Goal: Task Accomplishment & Management: Manage account settings

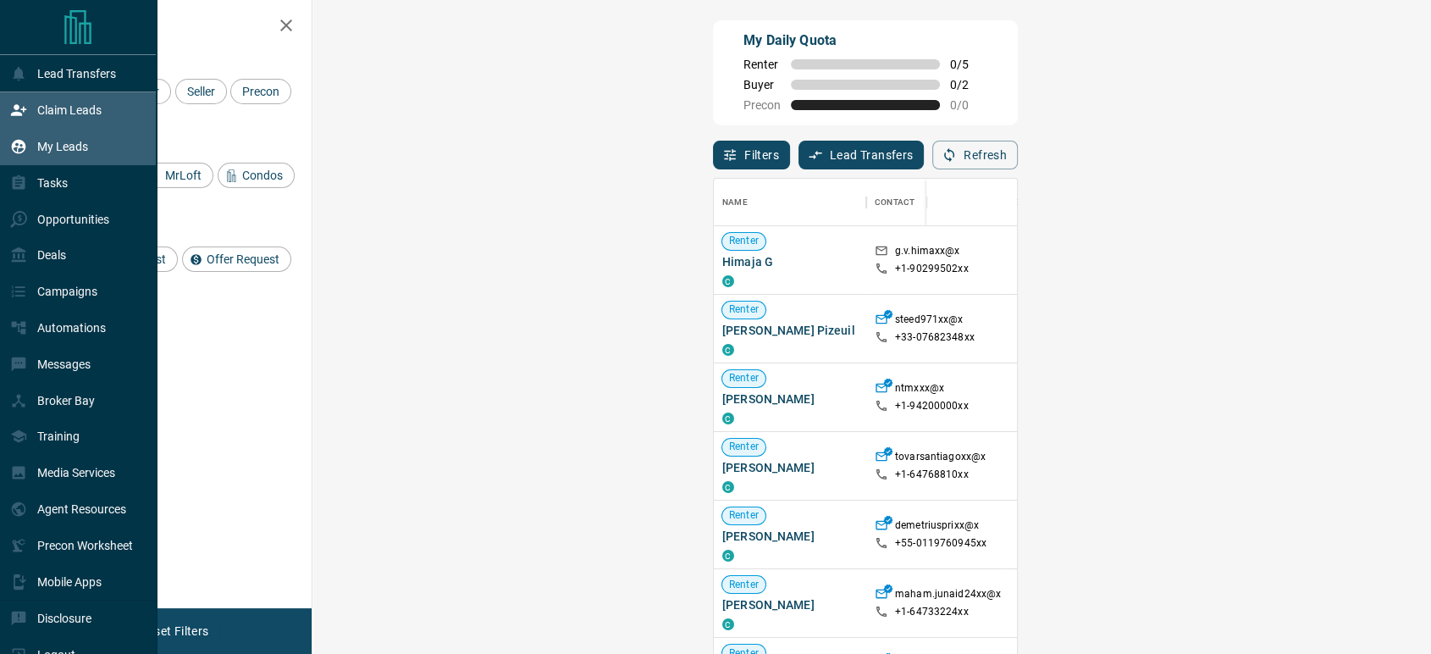
scroll to position [482, 1068]
drag, startPoint x: 72, startPoint y: 113, endPoint x: 117, endPoint y: 120, distance: 45.5
click at [72, 112] on p "Claim Leads" at bounding box center [69, 110] width 64 height 14
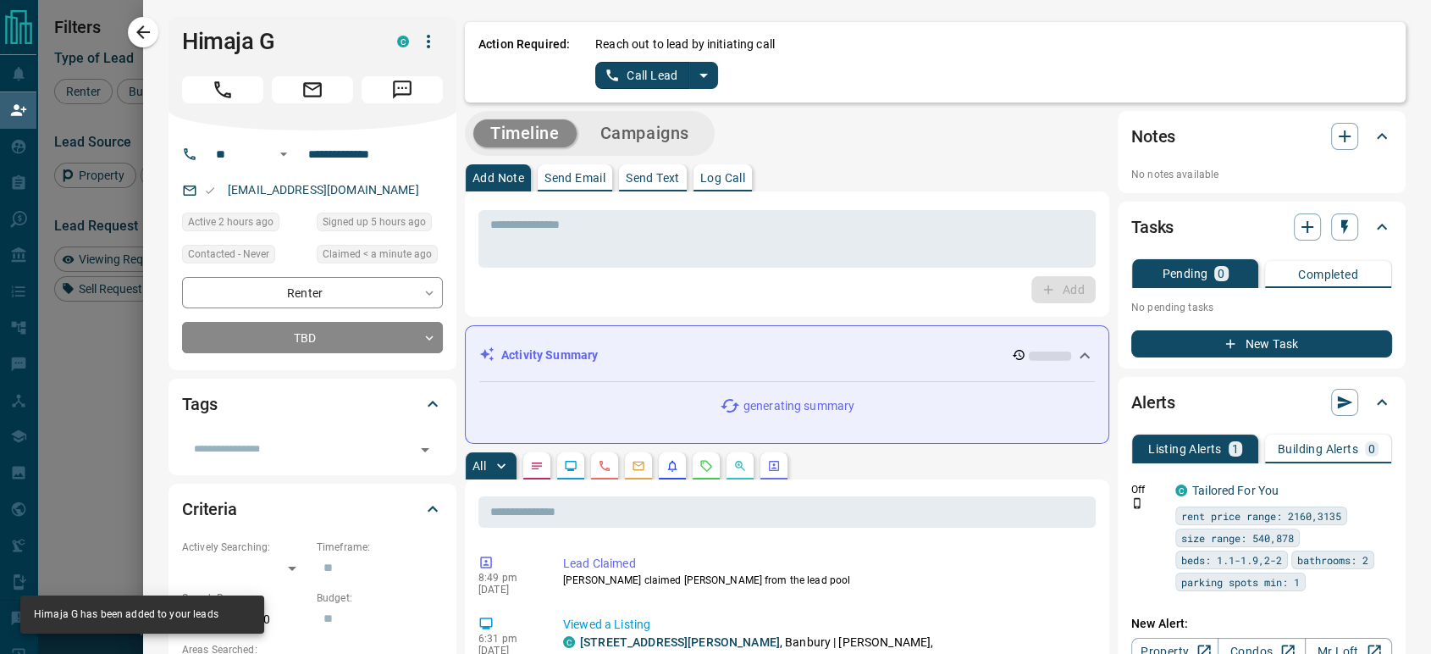
click at [628, 73] on button "Call Lead" at bounding box center [642, 75] width 94 height 27
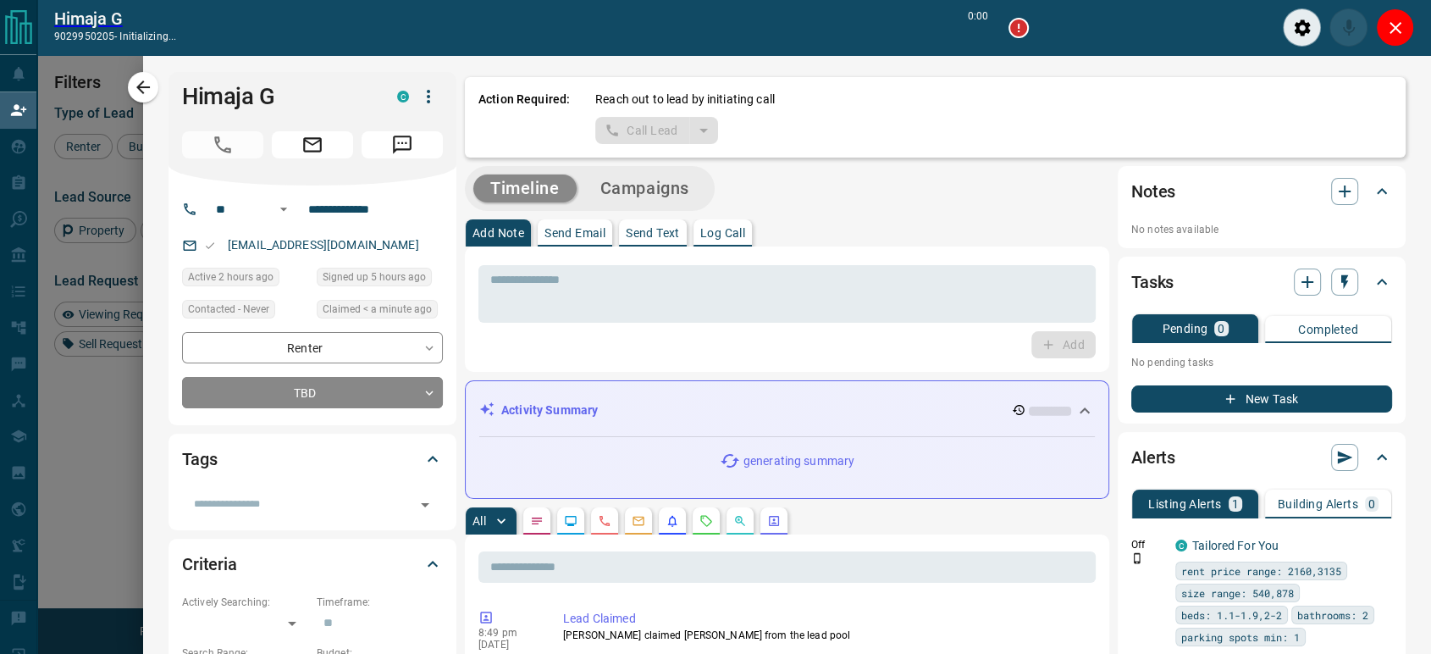
scroll to position [440, 1068]
click at [1398, 36] on icon "Close" at bounding box center [1396, 28] width 20 height 20
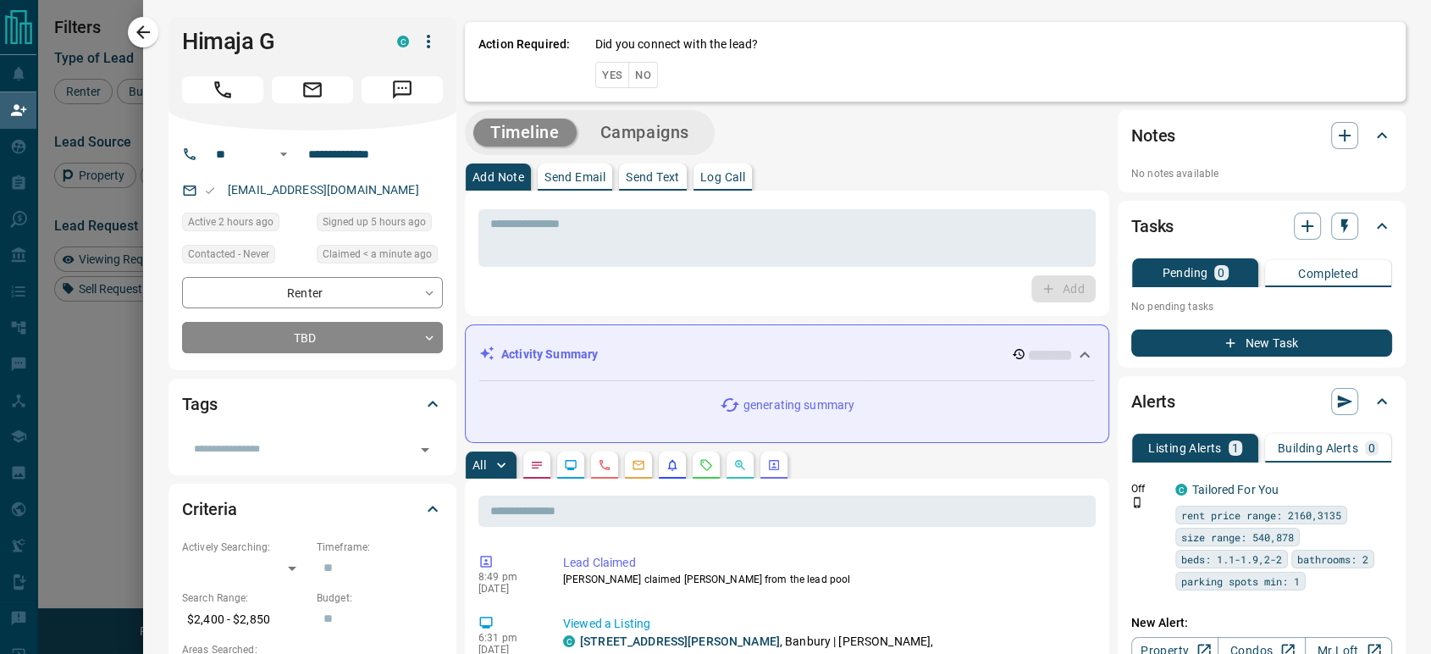
scroll to position [482, 1068]
click at [641, 73] on div "Action Required: Did you connect with the lead? Yes No" at bounding box center [935, 59] width 941 height 85
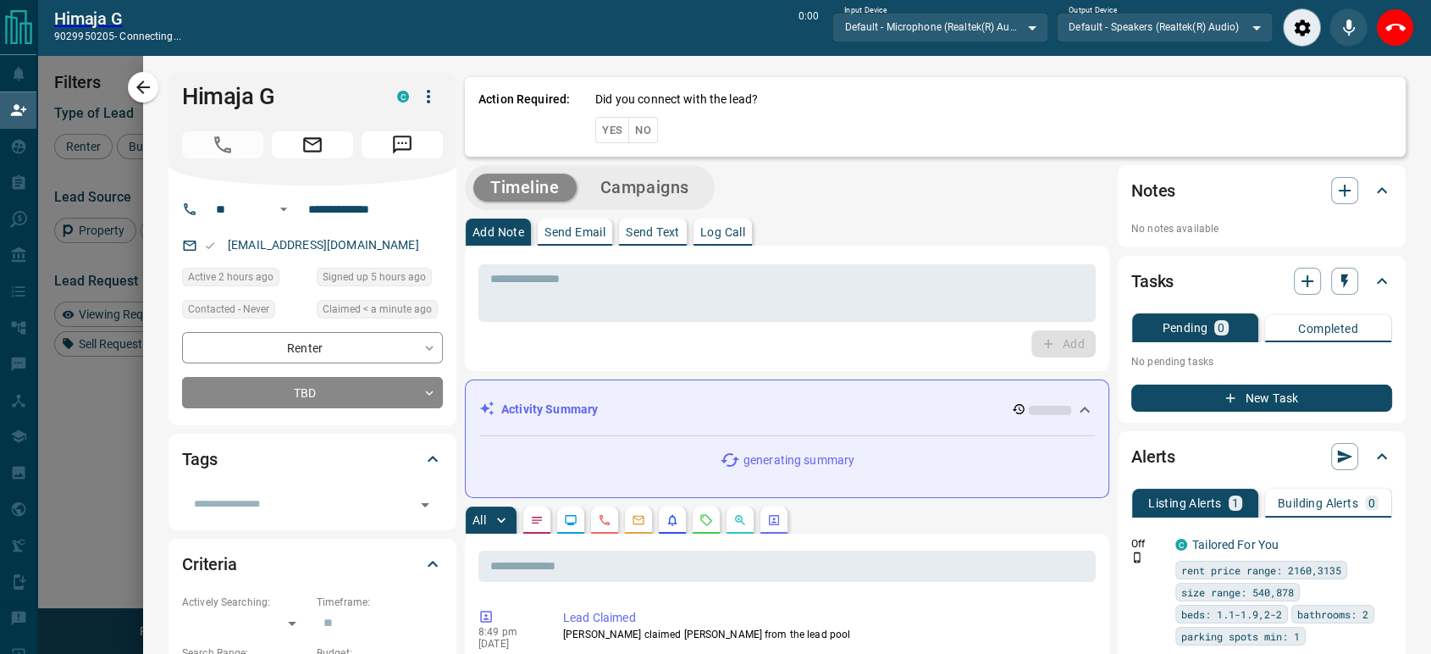
scroll to position [440, 1068]
drag, startPoint x: 1408, startPoint y: 11, endPoint x: 1395, endPoint y: 23, distance: 17.4
click at [1395, 22] on div "End Call" at bounding box center [1395, 27] width 38 height 38
click at [1395, 23] on icon "End Call" at bounding box center [1396, 28] width 20 height 20
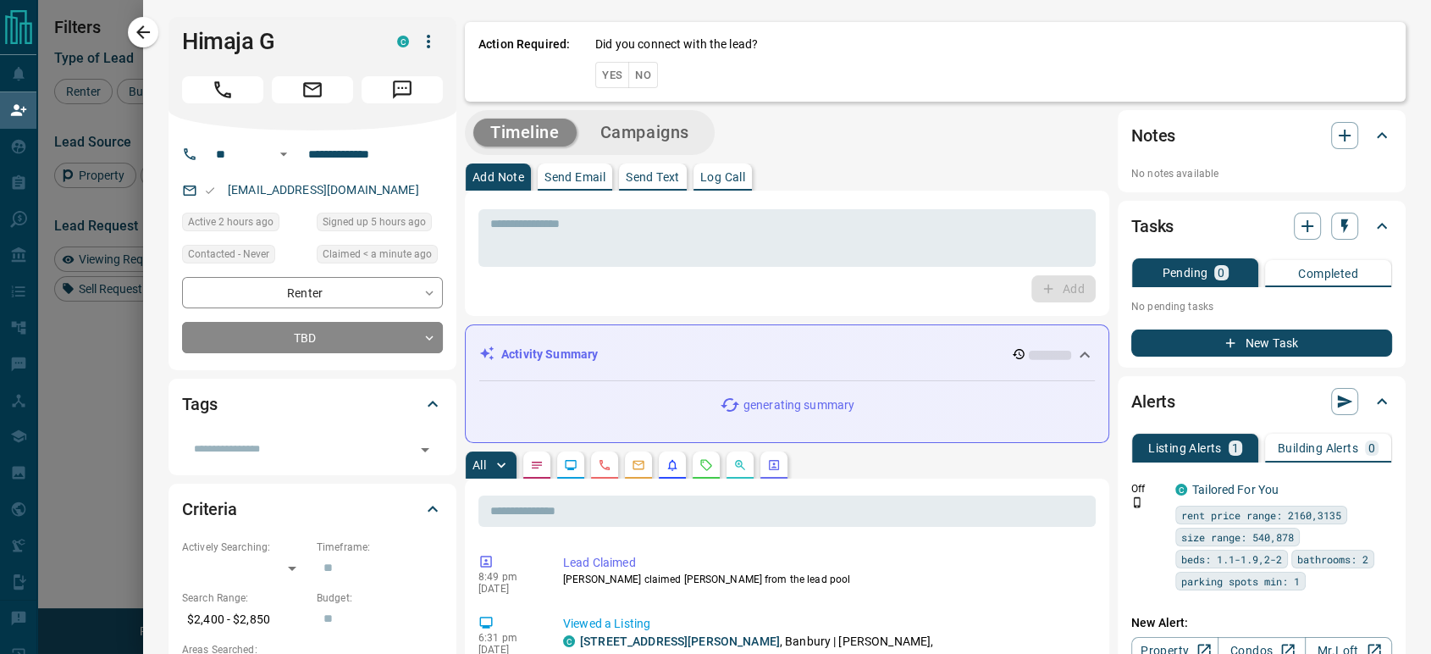
scroll to position [482, 1068]
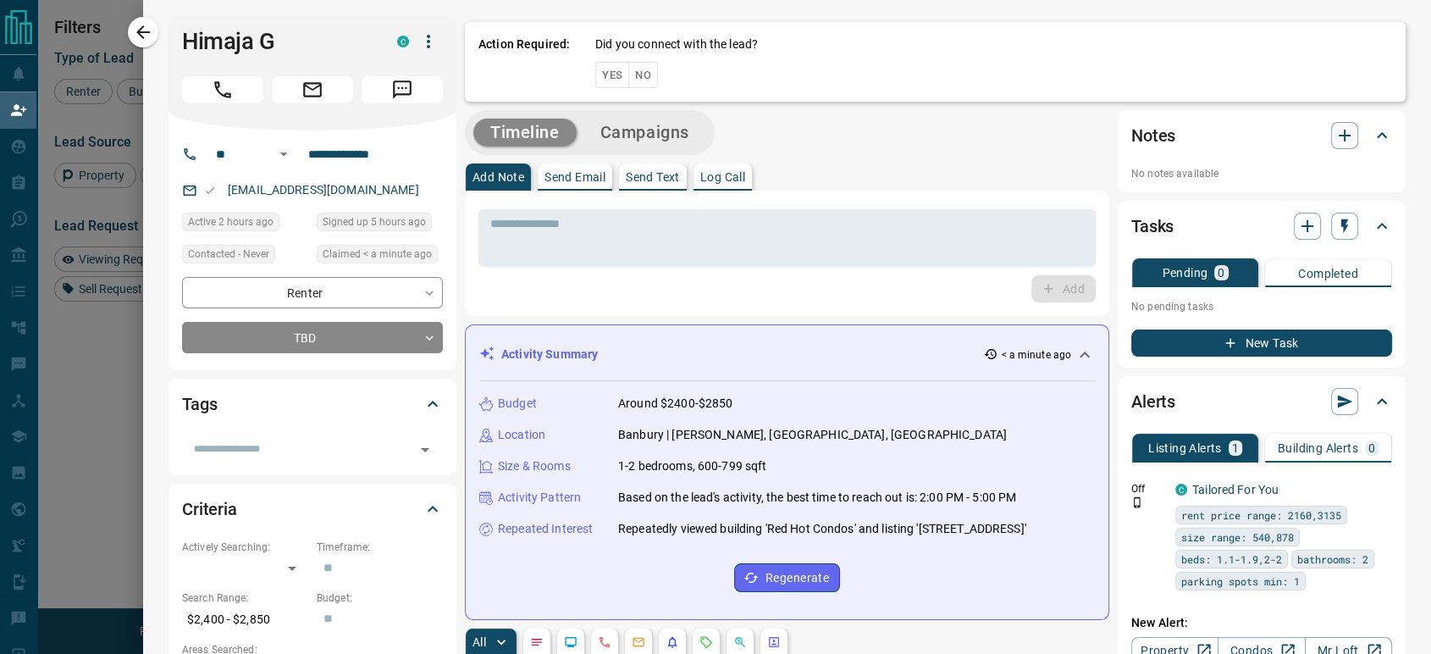
click at [635, 73] on button "No" at bounding box center [643, 75] width 30 height 26
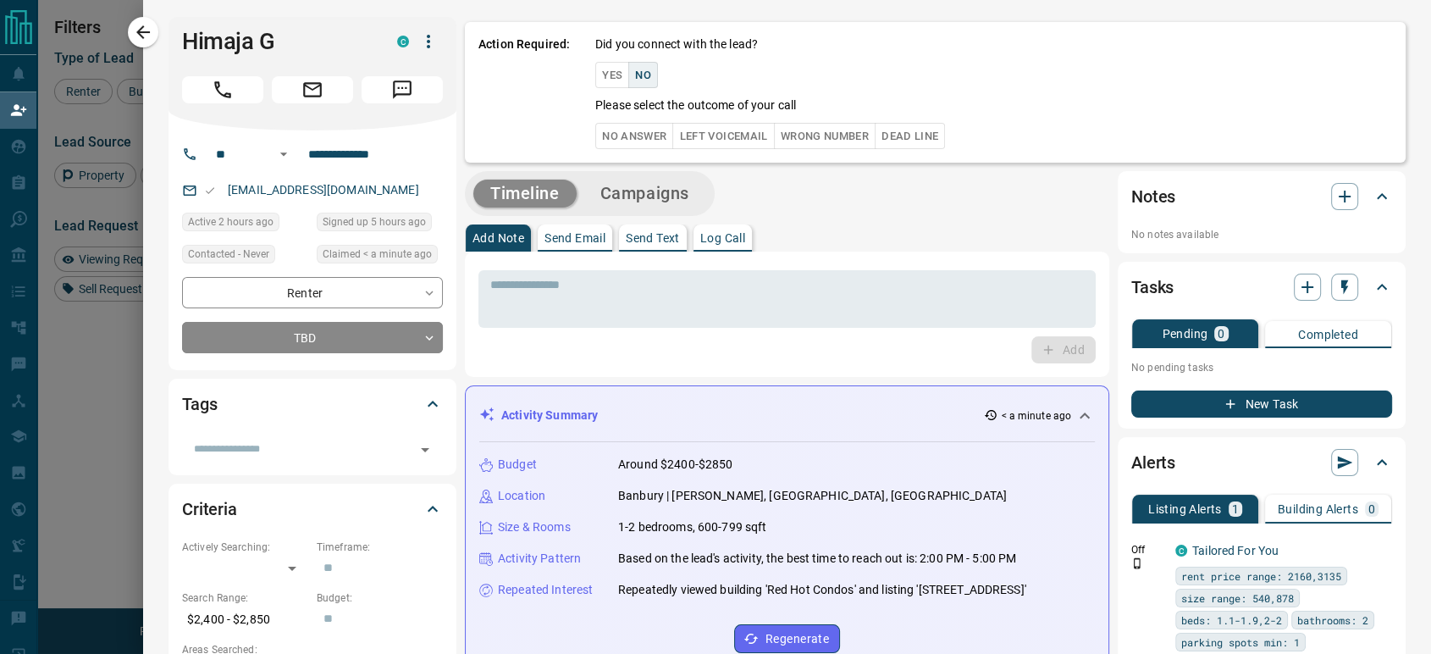
click at [608, 140] on button "No Answer" at bounding box center [634, 136] width 78 height 26
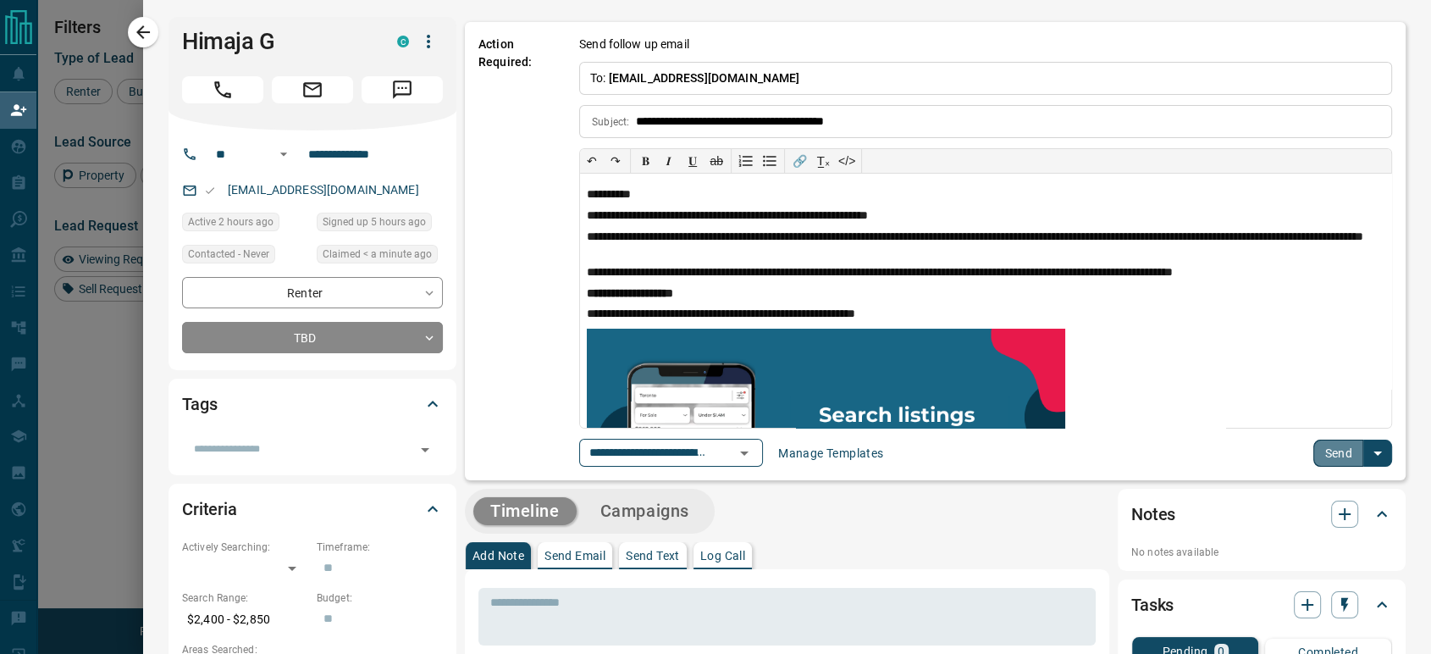
click at [1315, 449] on button "Send" at bounding box center [1339, 453] width 50 height 27
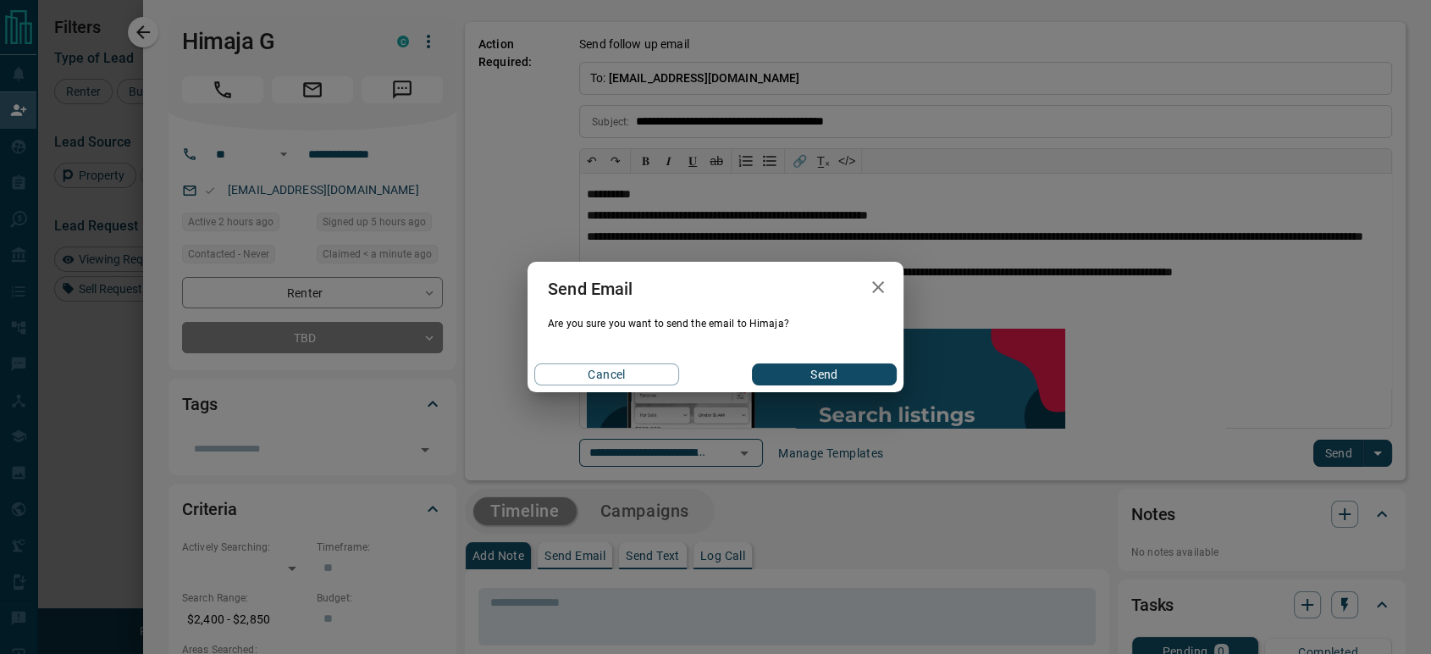
drag, startPoint x: 851, startPoint y: 377, endPoint x: 672, endPoint y: 366, distance: 179.9
click at [845, 377] on button "Send" at bounding box center [824, 374] width 145 height 22
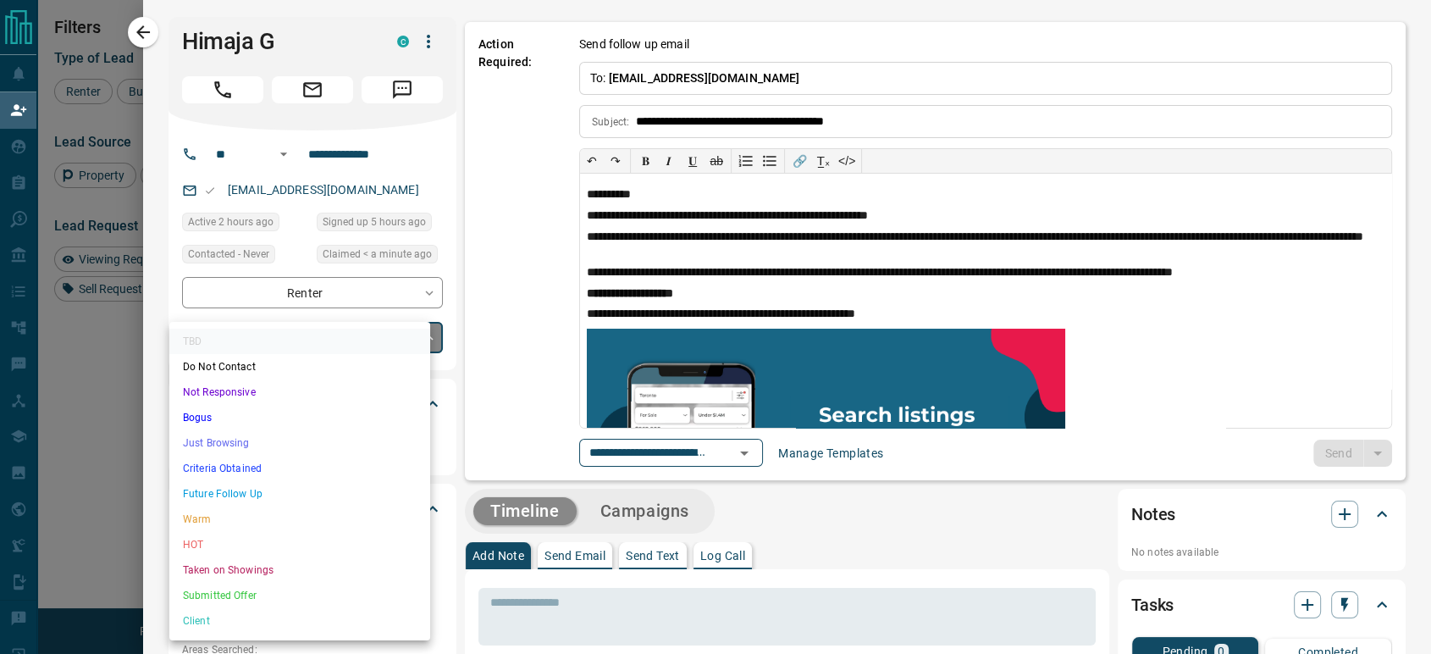
click at [329, 332] on body "Lead Transfers Claim Leads My Leads Tasks Opportunities Deals Campaigns Automat…" at bounding box center [715, 278] width 1431 height 557
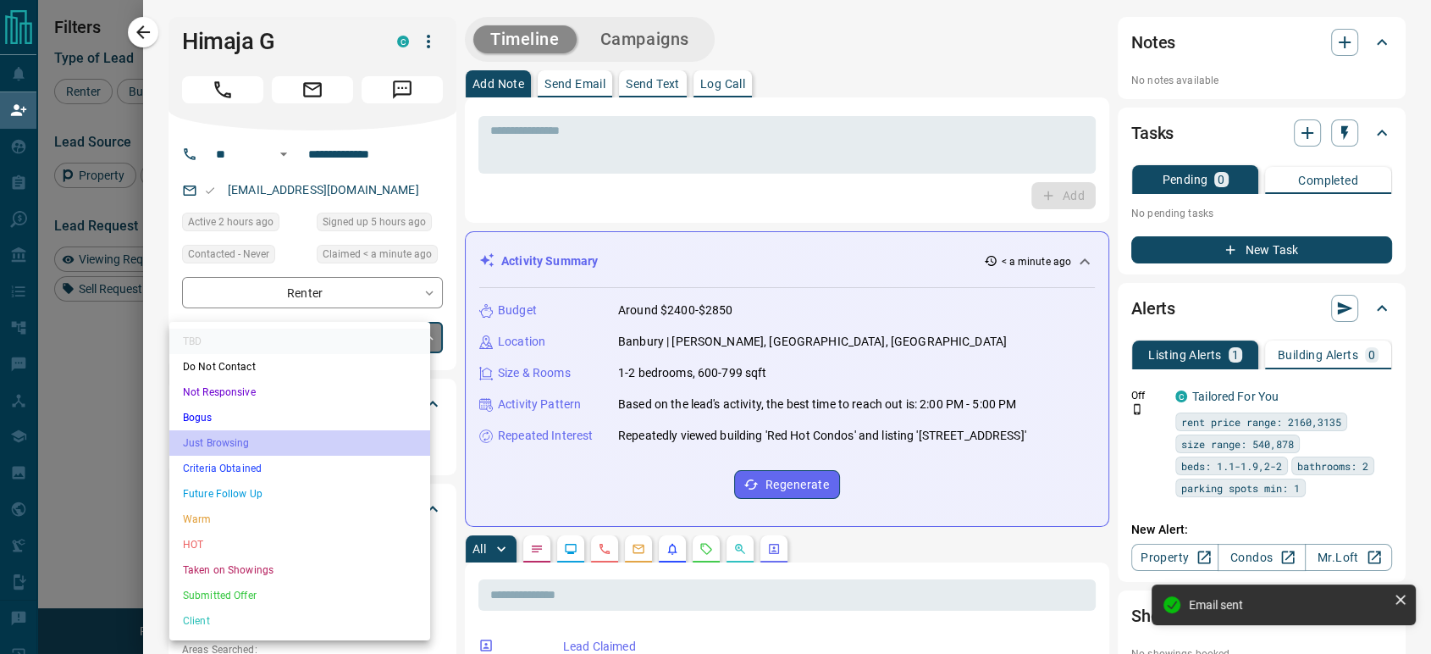
click at [262, 440] on li "Just Browsing" at bounding box center [299, 442] width 261 height 25
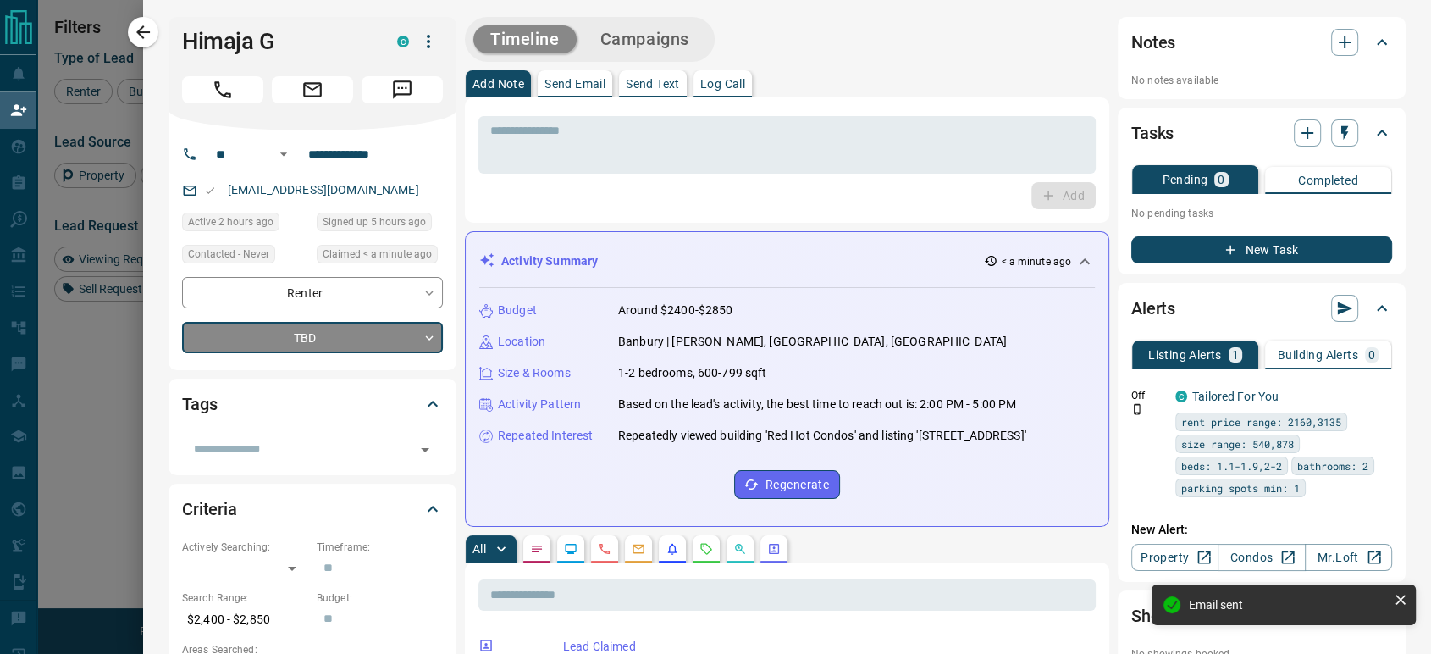
type input "*"
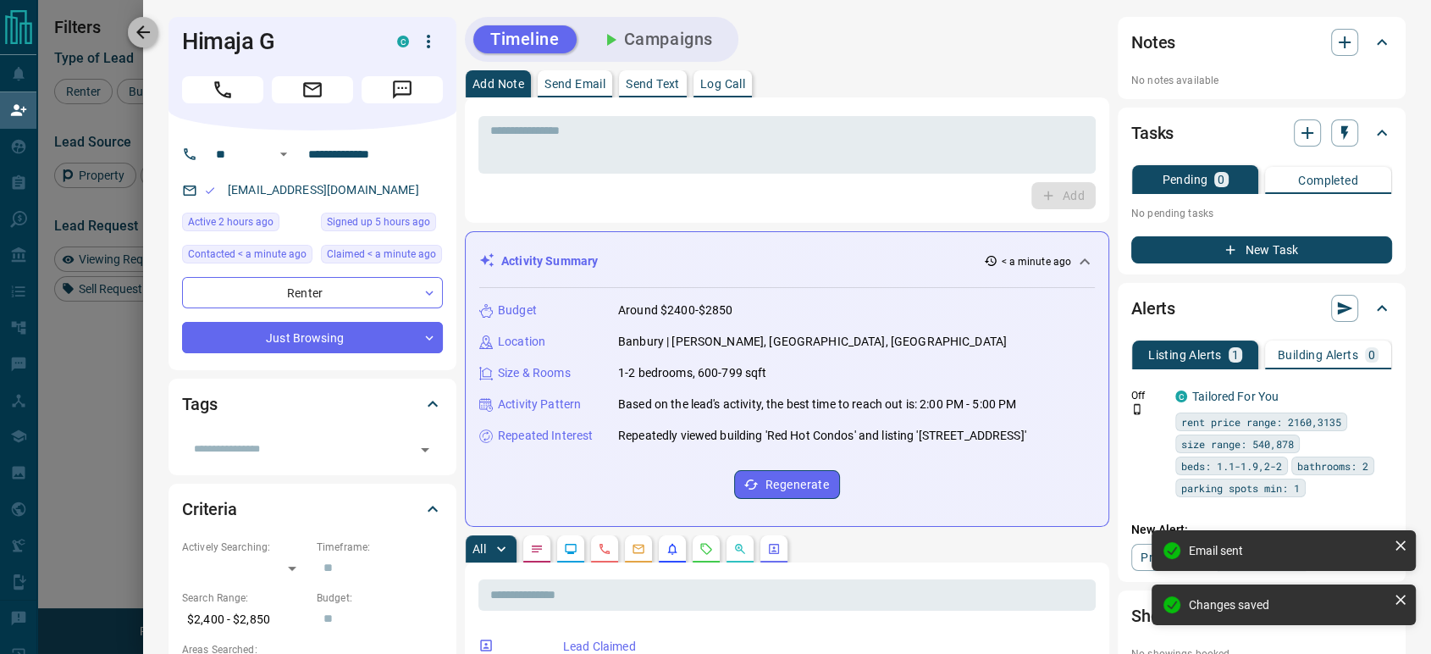
click at [146, 34] on icon "button" at bounding box center [143, 32] width 20 height 20
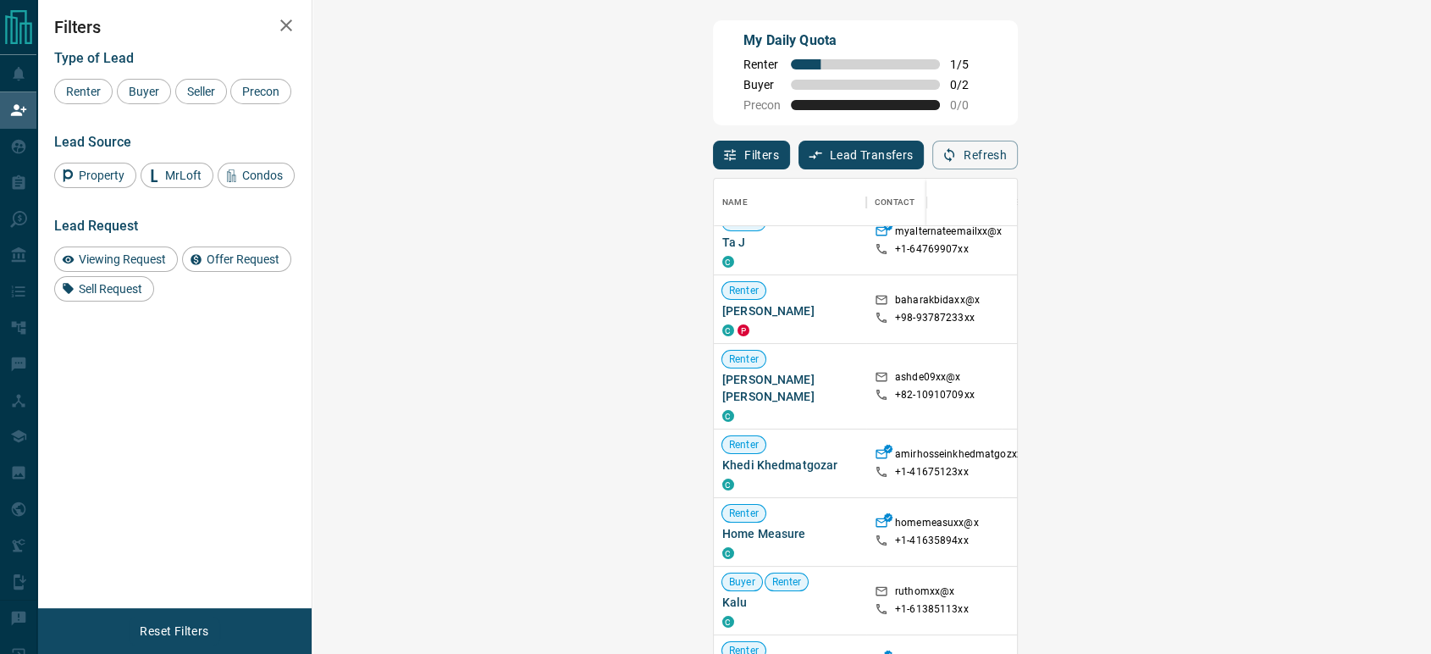
scroll to position [1035, 0]
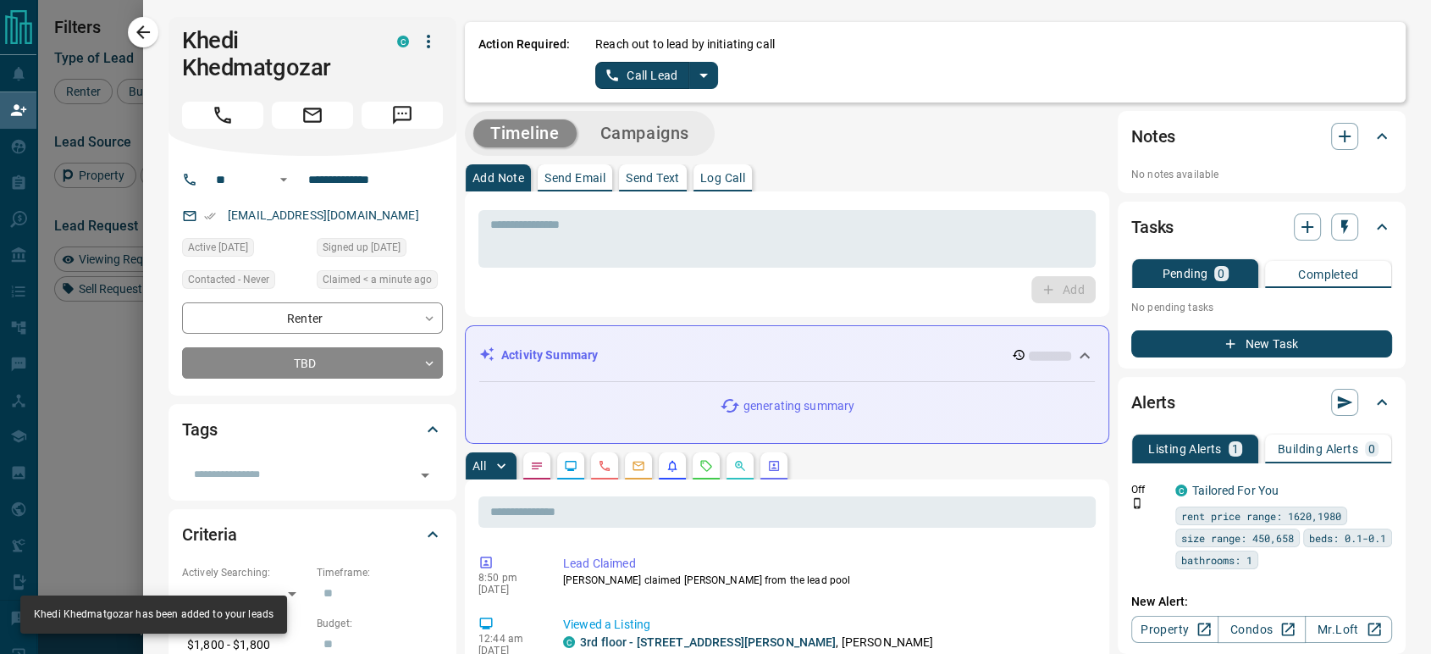
click at [623, 77] on button "Call Lead" at bounding box center [642, 75] width 94 height 27
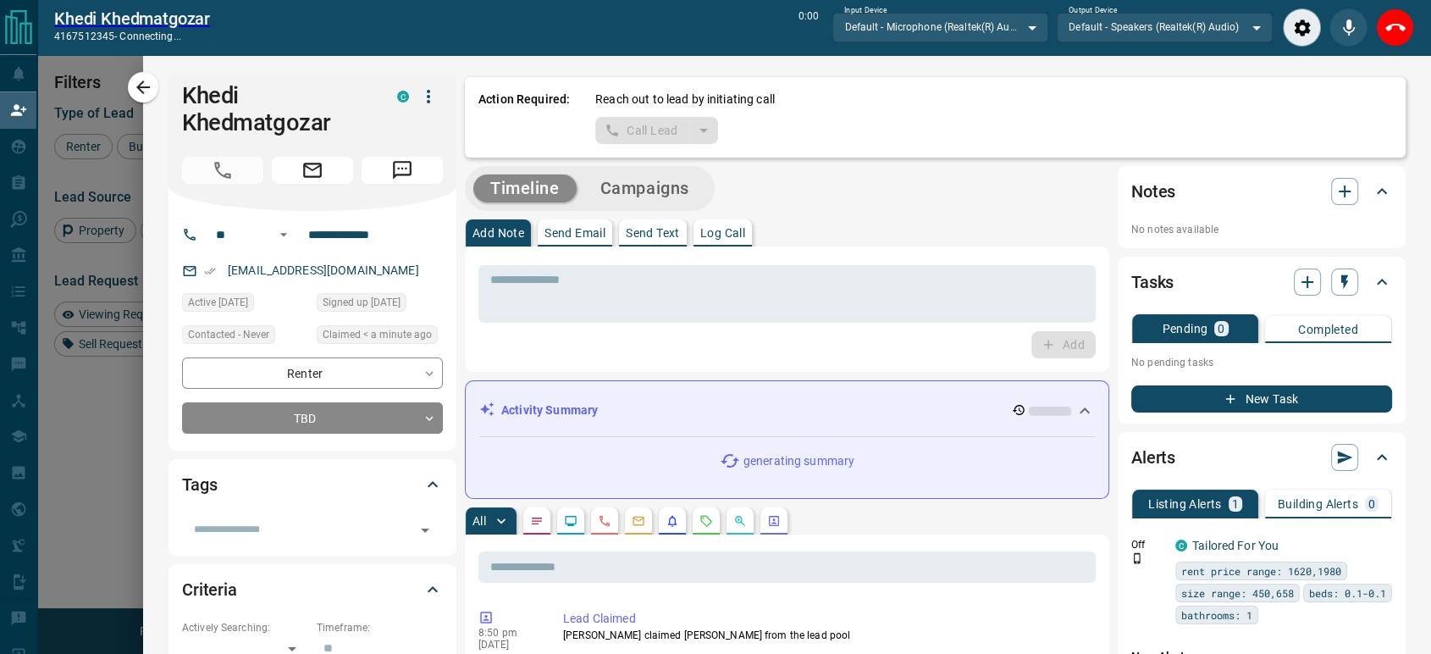
scroll to position [440, 1068]
click at [1404, 23] on icon "End Call" at bounding box center [1396, 28] width 20 height 20
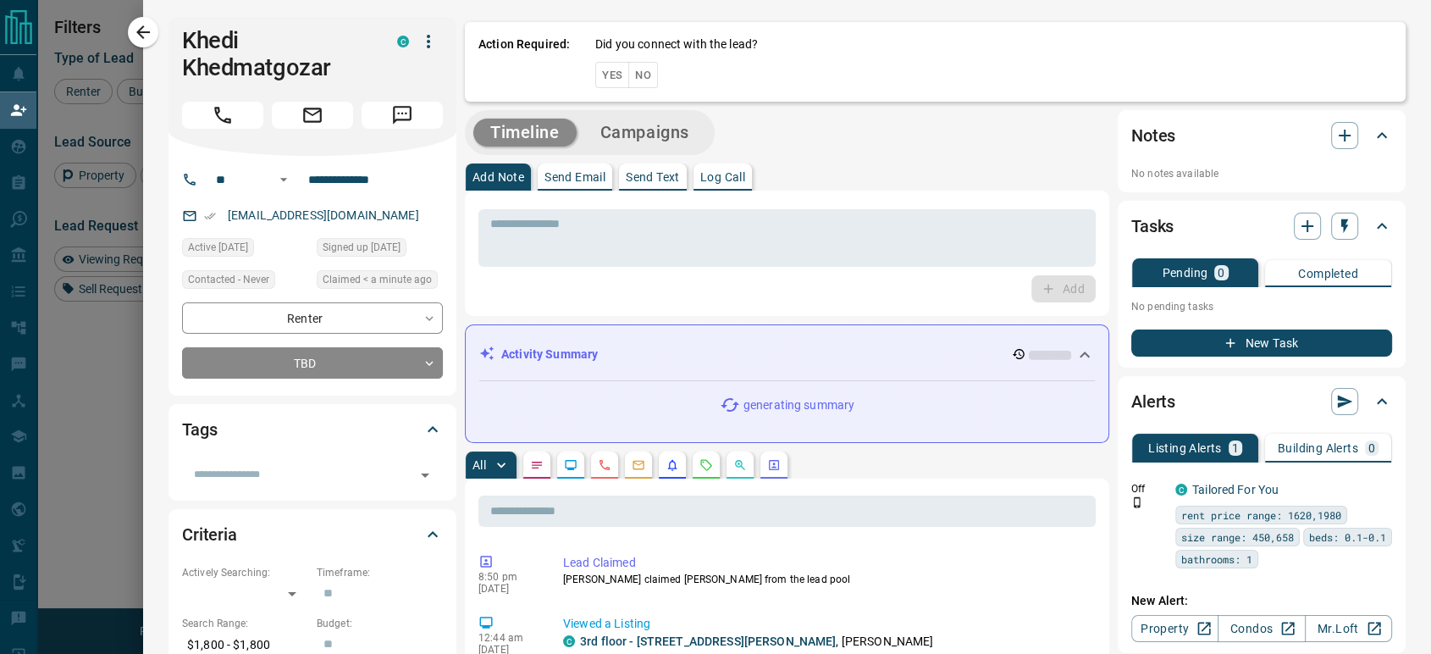
scroll to position [482, 1068]
click at [629, 75] on button "No" at bounding box center [643, 75] width 30 height 26
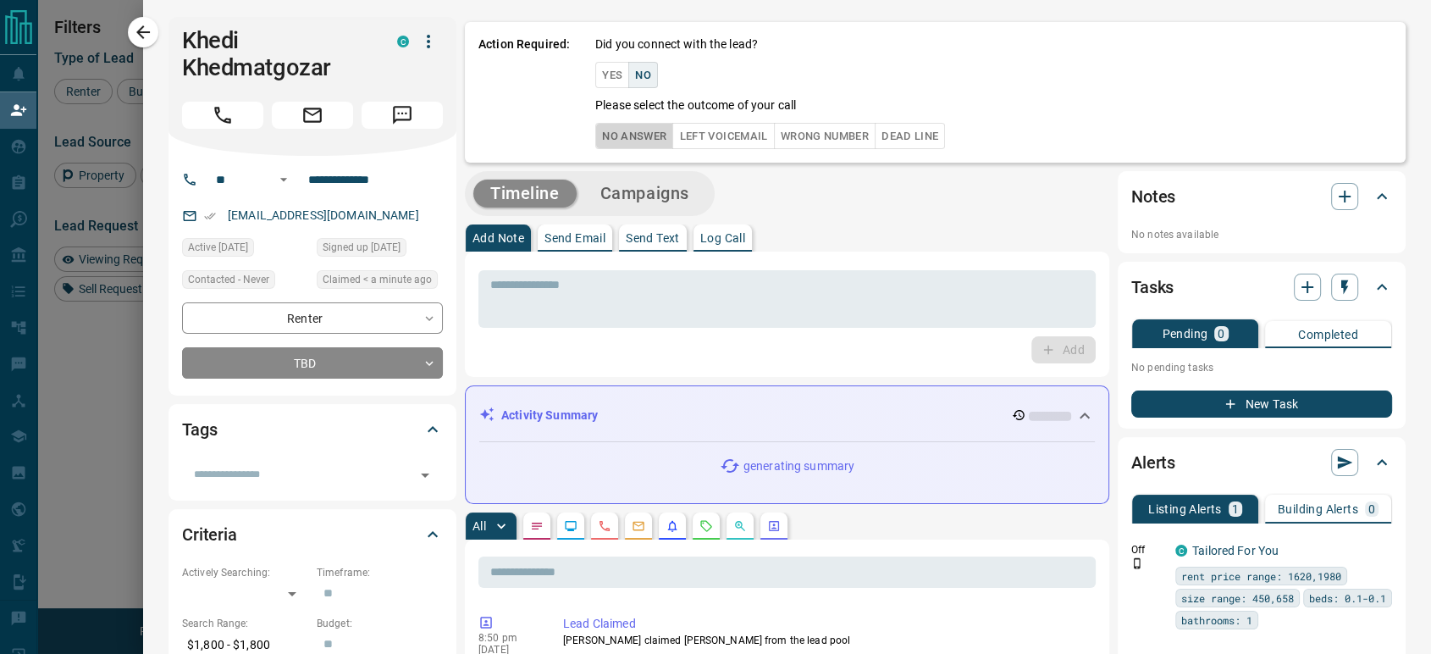
click at [610, 141] on button "No Answer" at bounding box center [634, 136] width 78 height 26
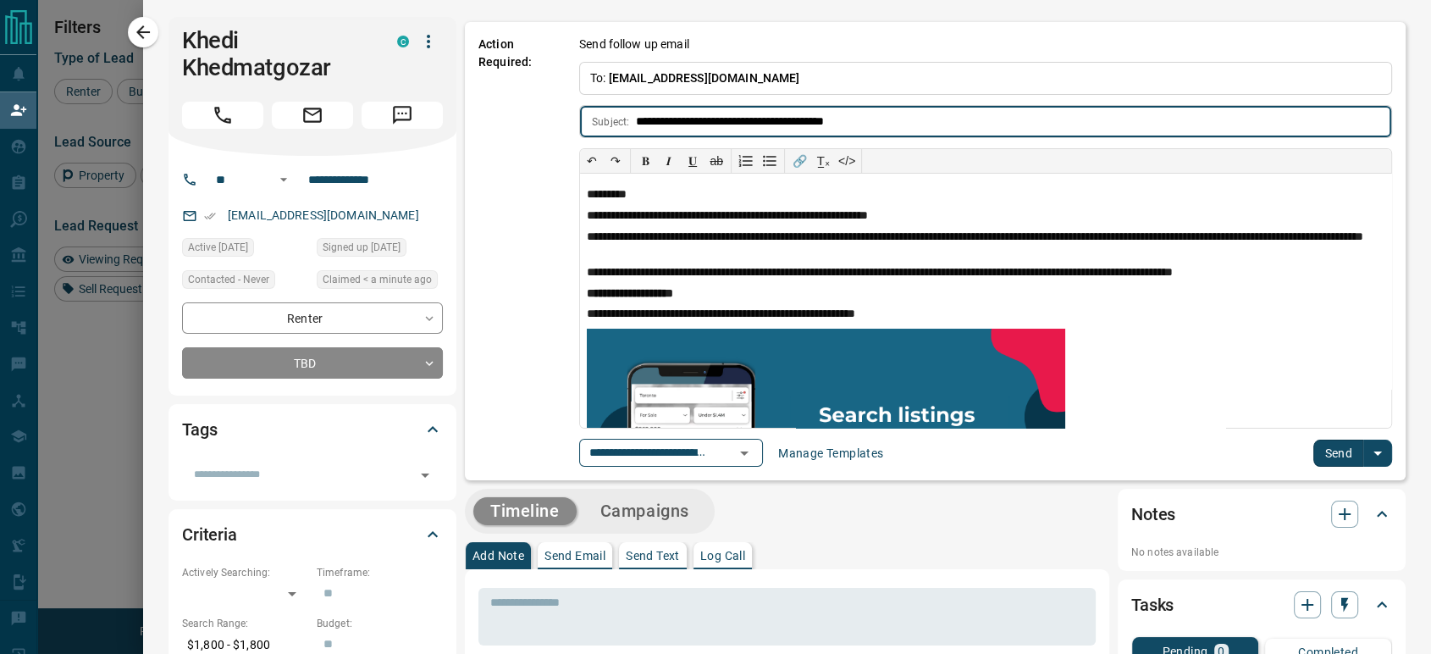
click at [1320, 457] on button "Send" at bounding box center [1339, 453] width 50 height 27
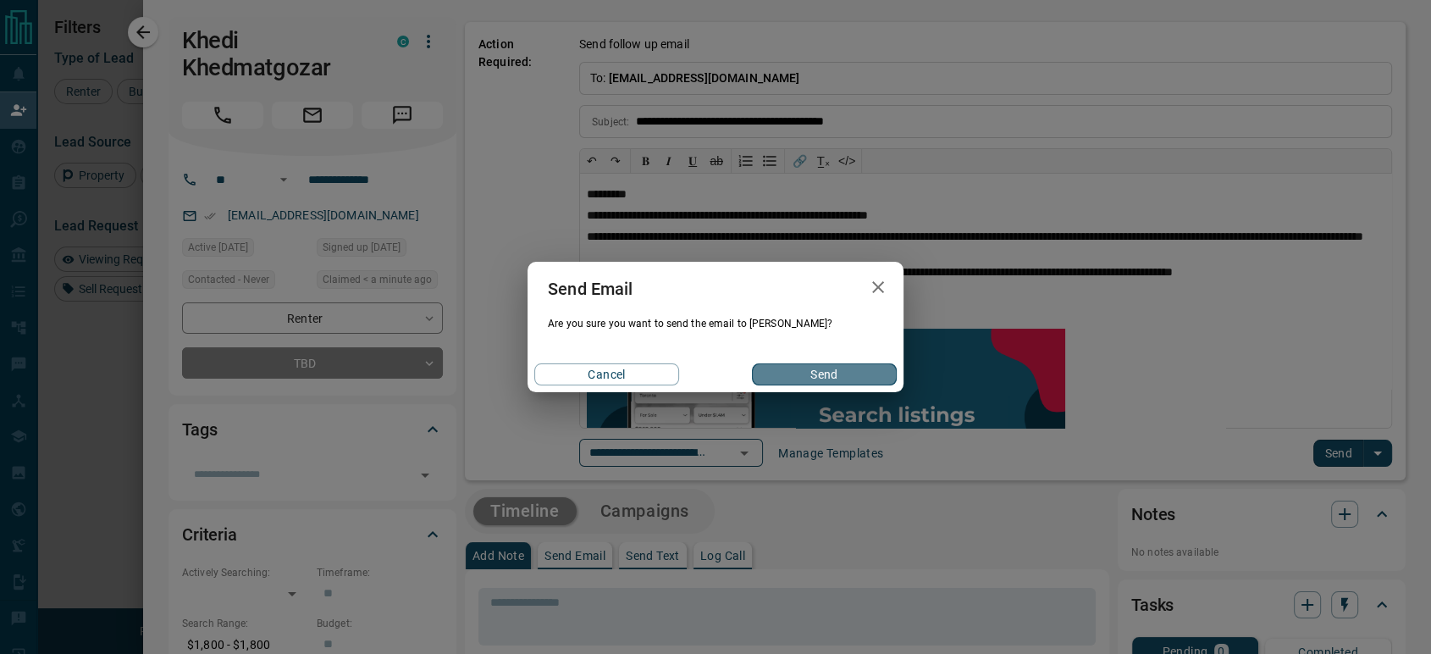
click at [861, 368] on button "Send" at bounding box center [824, 374] width 145 height 22
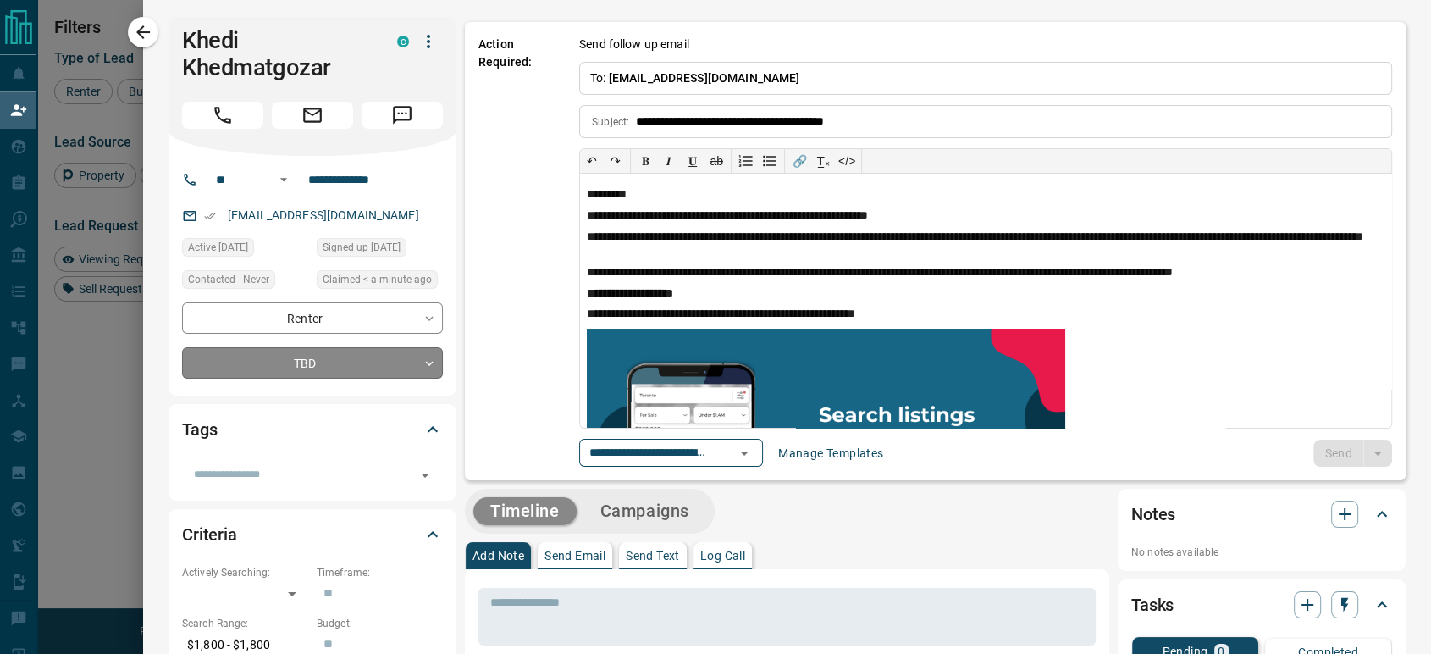
click at [307, 356] on body "Lead Transfers Claim Leads My Leads Tasks Opportunities Deals Campaigns Automat…" at bounding box center [715, 278] width 1431 height 557
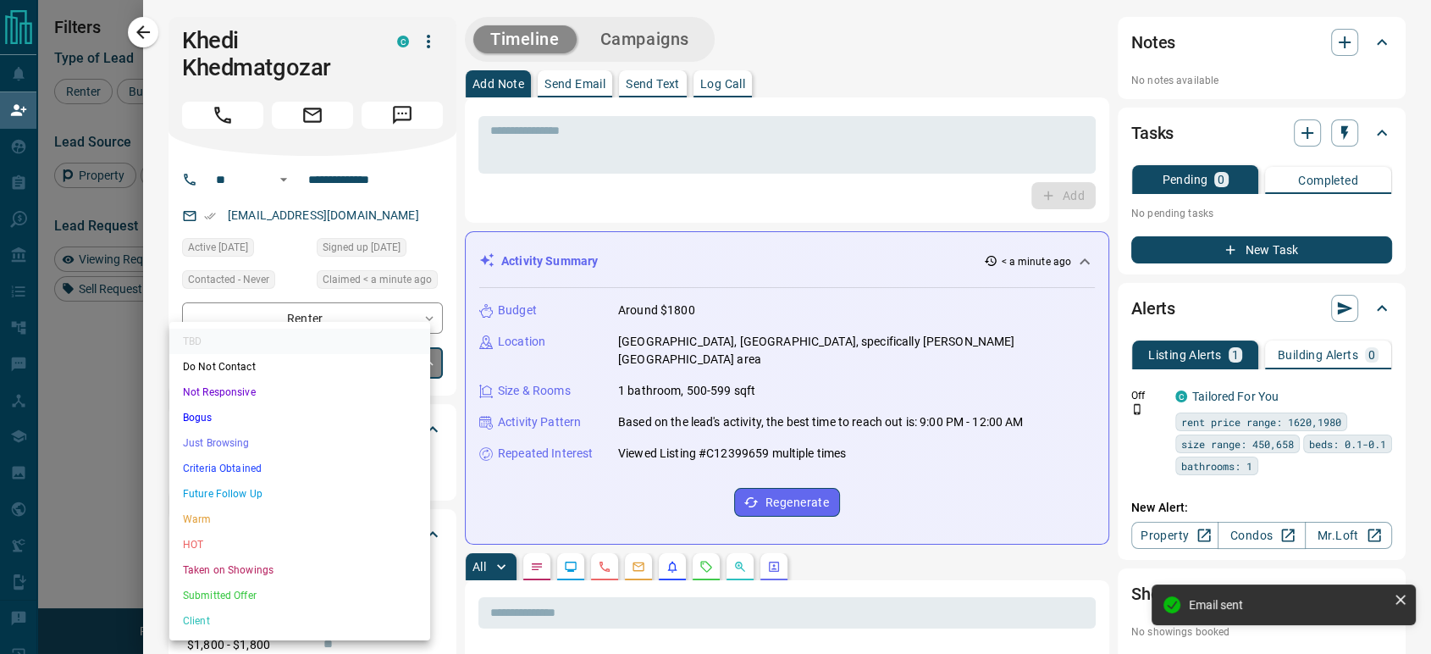
click at [220, 439] on li "Just Browsing" at bounding box center [299, 442] width 261 height 25
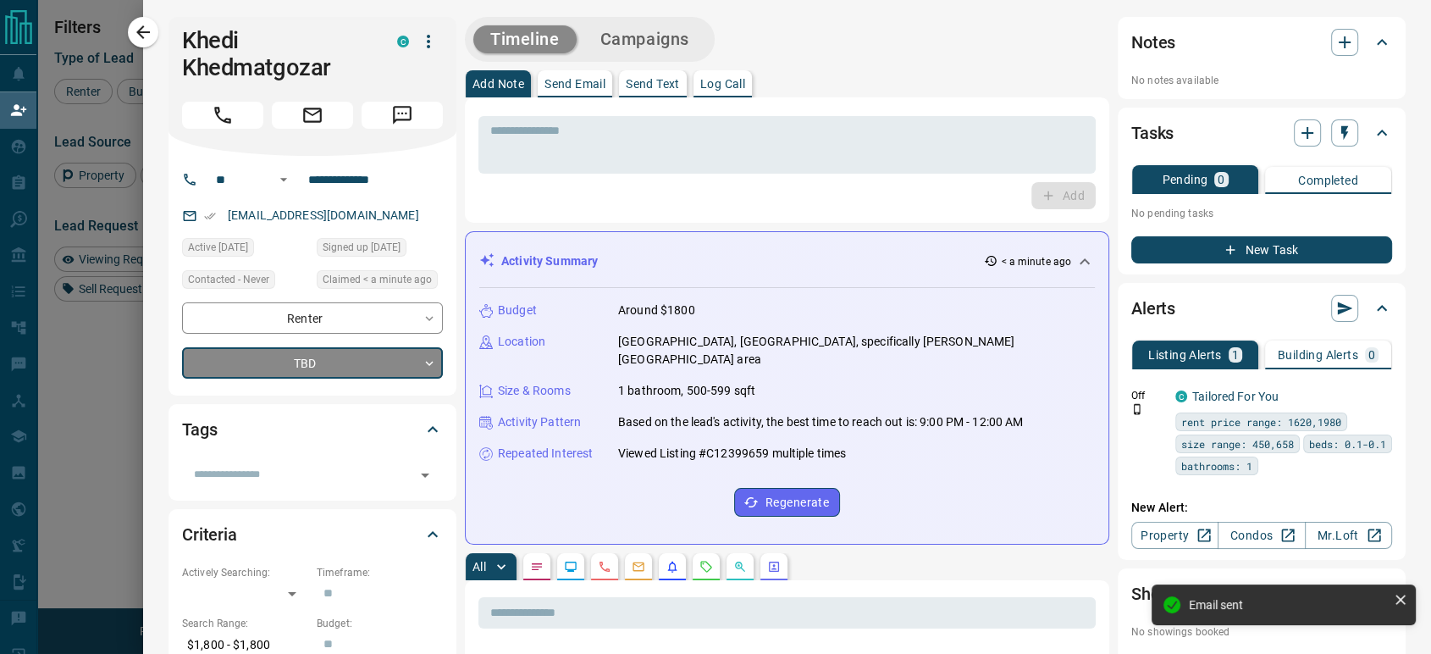
type input "*"
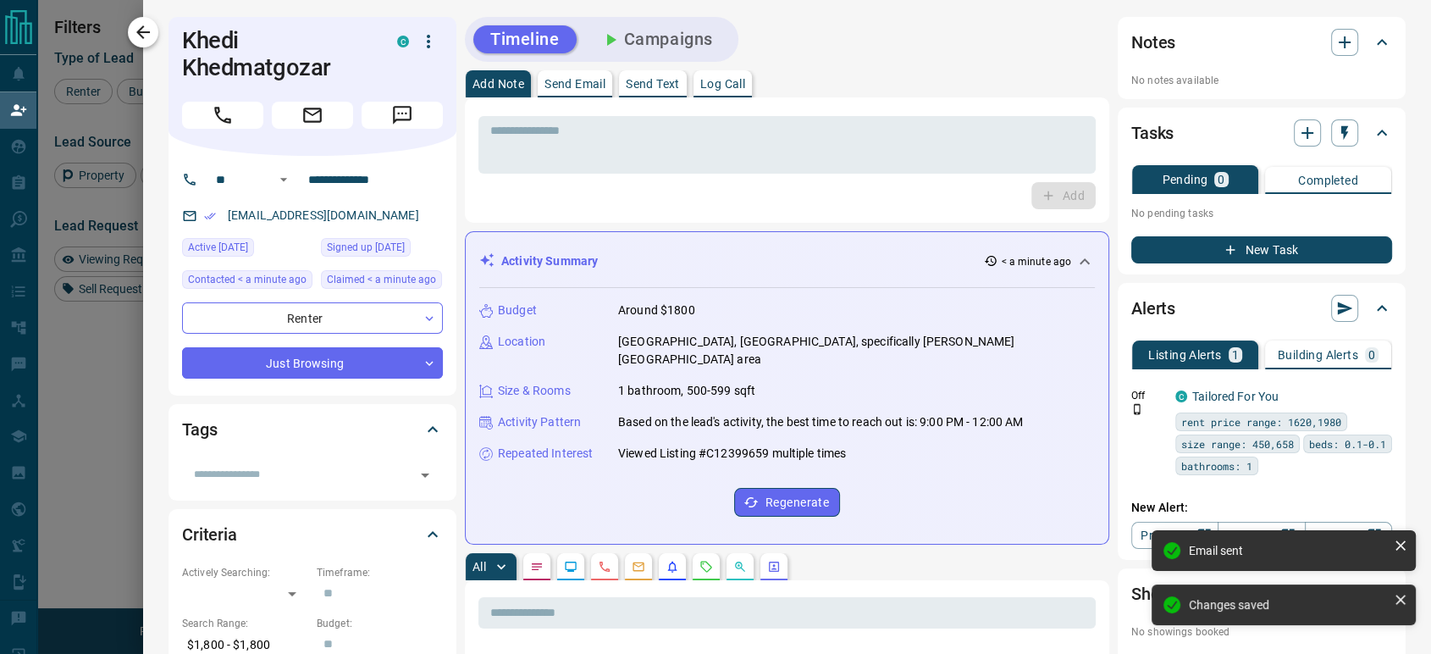
click at [141, 32] on icon "button" at bounding box center [143, 32] width 14 height 14
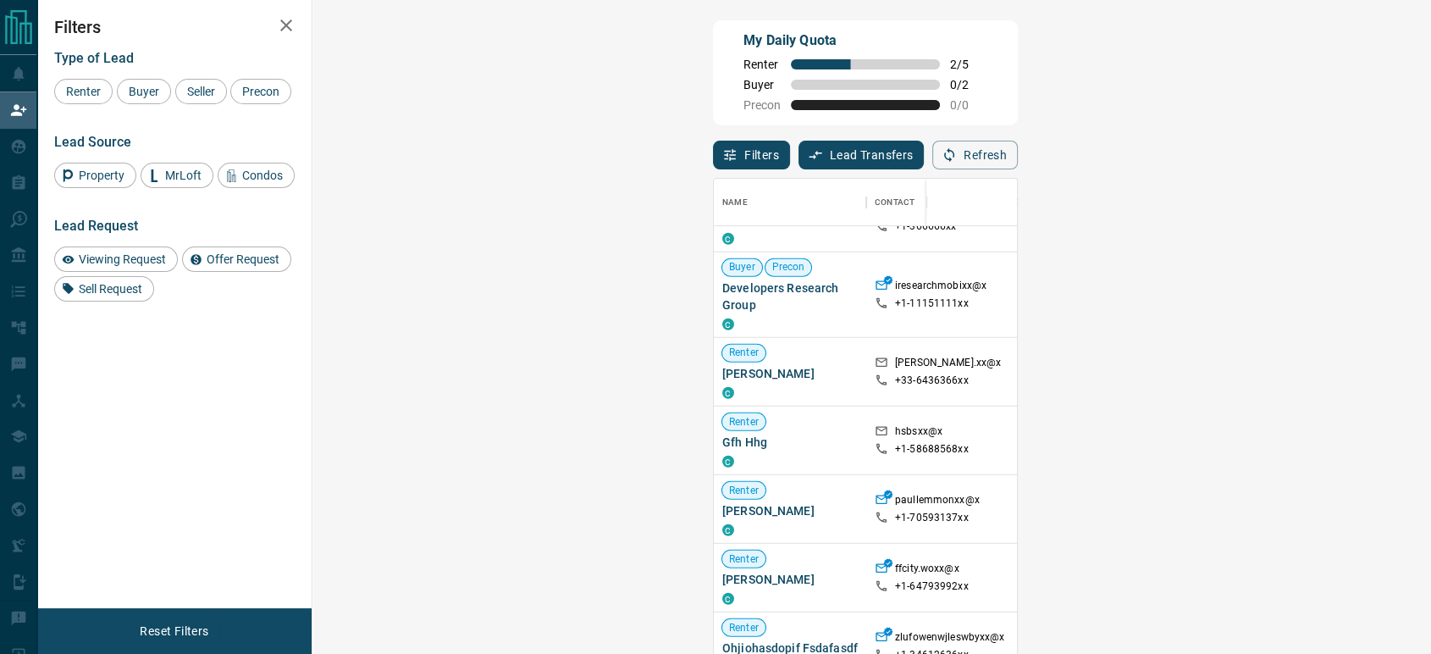
scroll to position [4599, 0]
